Goal: Task Accomplishment & Management: Manage account settings

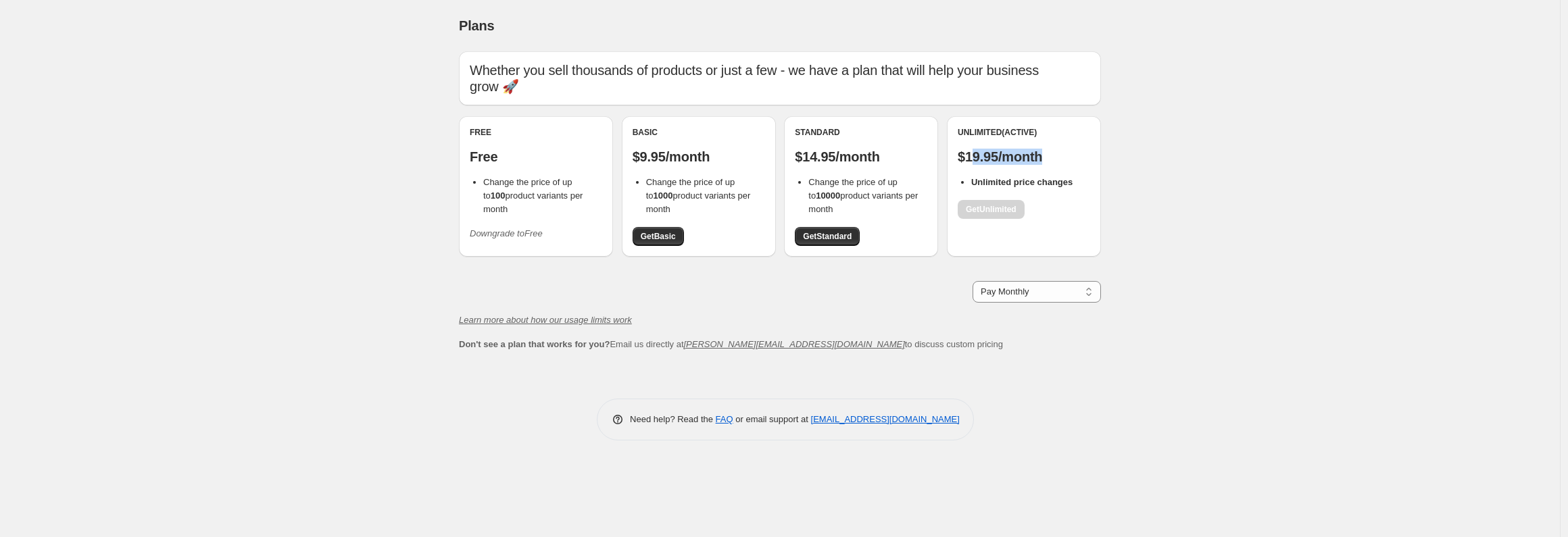
drag, startPoint x: 972, startPoint y: 142, endPoint x: 1046, endPoint y: 143, distance: 74.0
click at [1046, 148] on p "$19.95/month" at bounding box center [1023, 156] width 132 height 16
click at [1066, 148] on p "$19.95/month" at bounding box center [1023, 156] width 132 height 16
